Goal: Book appointment/travel/reservation

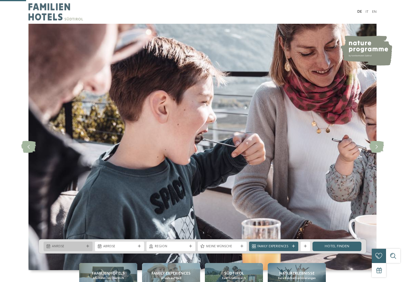
scroll to position [145, 0]
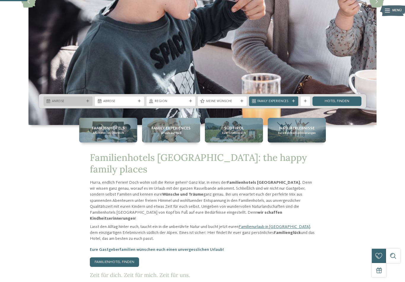
click at [91, 106] on div "Anreise" at bounding box center [68, 100] width 49 height 9
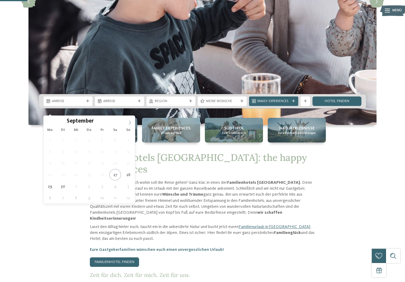
click at [132, 124] on icon at bounding box center [130, 122] width 4 height 4
click at [131, 124] on icon at bounding box center [130, 122] width 4 height 4
click at [133, 122] on span at bounding box center [130, 121] width 10 height 10
click at [135, 122] on span at bounding box center [130, 121] width 10 height 10
type input "****"
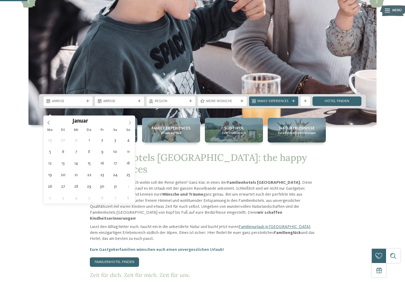
click at [134, 122] on span at bounding box center [130, 121] width 10 height 10
click at [134, 123] on span at bounding box center [130, 121] width 10 height 10
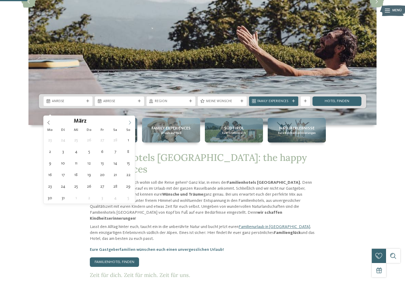
click at [134, 122] on span at bounding box center [130, 121] width 10 height 10
click at [128, 122] on icon at bounding box center [130, 122] width 4 height 4
click at [131, 123] on icon at bounding box center [130, 122] width 4 height 4
click at [130, 122] on icon at bounding box center [130, 122] width 4 height 4
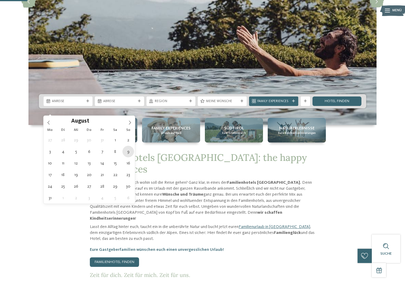
type div "09.08.2026"
type input "****"
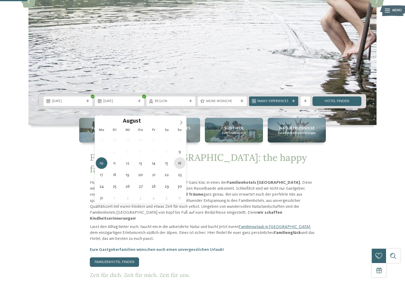
type div "16.08.2026"
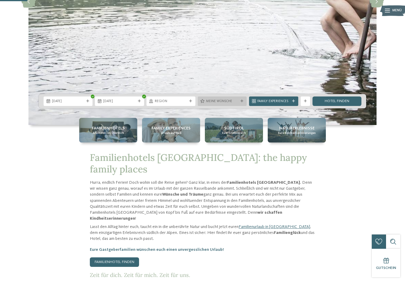
click at [238, 104] on span "Meine Wünsche" at bounding box center [222, 101] width 32 height 5
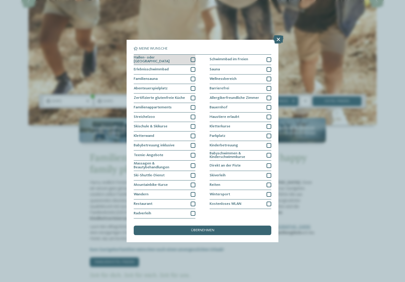
click at [179, 55] on div "Hallen- oder [GEOGRAPHIC_DATA]" at bounding box center [165, 60] width 62 height 10
click at [181, 65] on div "Erlebnisschwimmbad" at bounding box center [165, 69] width 62 height 9
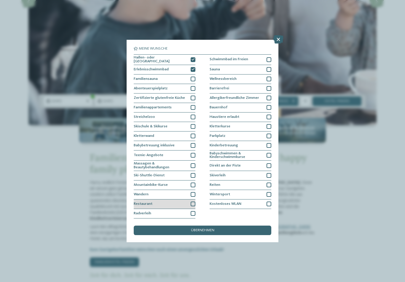
scroll to position [0, 0]
click at [249, 55] on div "Schwimmbad im Freien" at bounding box center [241, 60] width 62 height 10
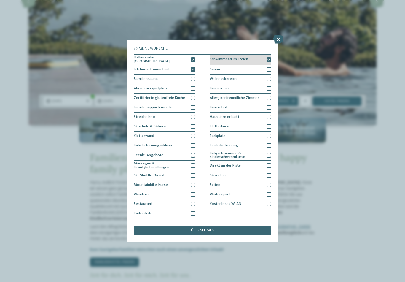
scroll to position [13, 0]
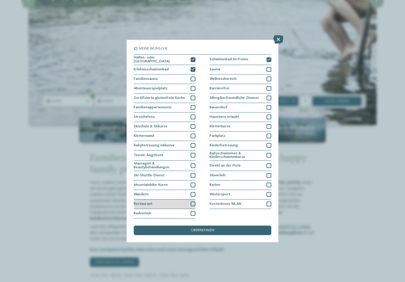
click at [176, 199] on div "Restaurant" at bounding box center [165, 203] width 62 height 9
click at [234, 226] on div "übernehmen" at bounding box center [203, 230] width 138 height 9
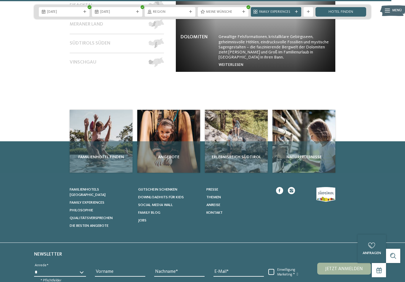
scroll to position [2159, 0]
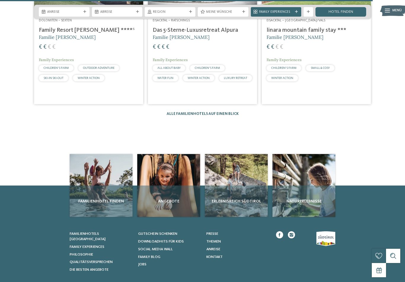
scroll to position [828, 0]
